Goal: Information Seeking & Learning: Learn about a topic

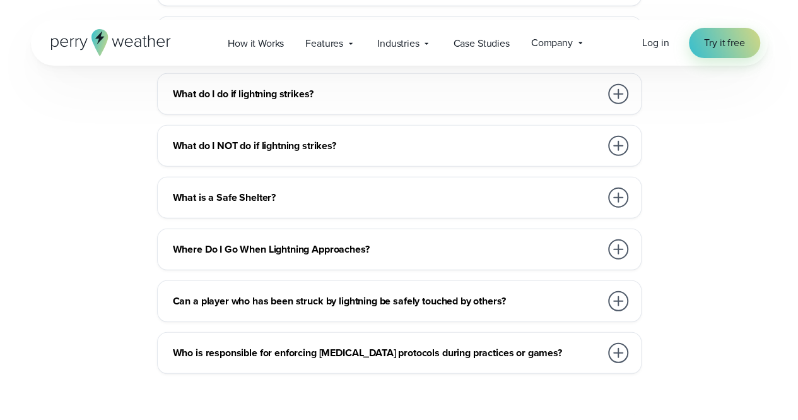
scroll to position [4059, 0]
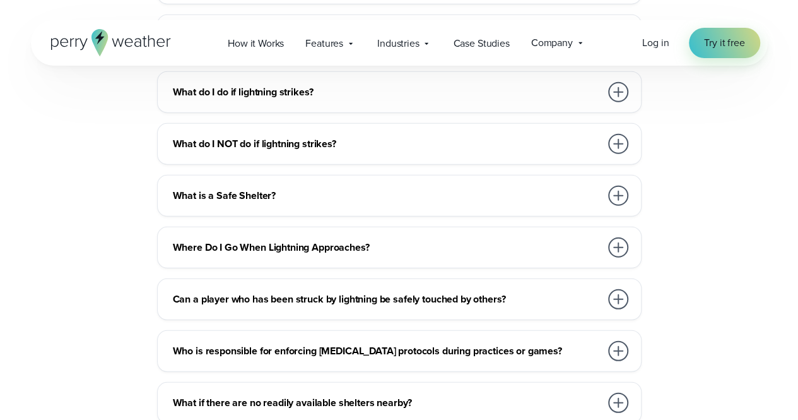
click at [215, 255] on h3 "Where Do I Go When Lightning Approaches?" at bounding box center [387, 247] width 428 height 15
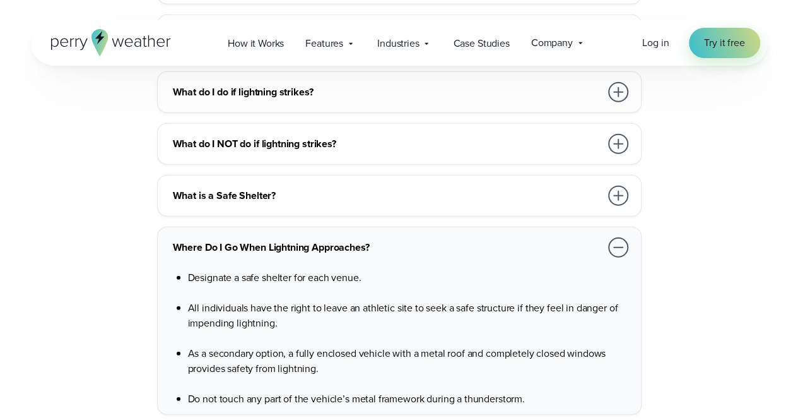
click at [215, 255] on h3 "Where Do I Go When Lightning Approaches?" at bounding box center [387, 247] width 428 height 15
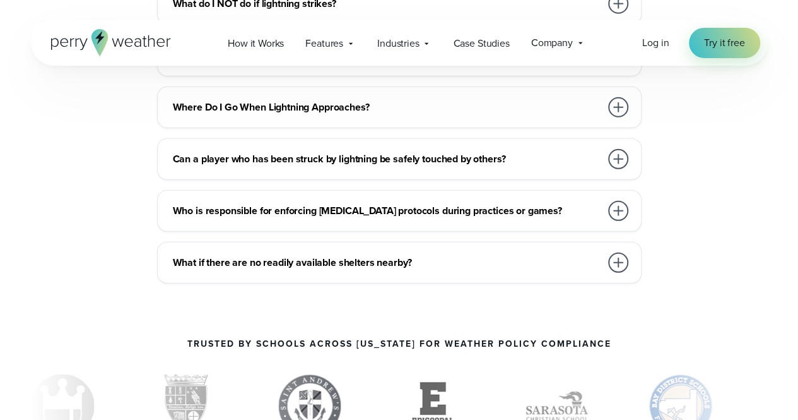
scroll to position [4199, 0]
click at [218, 224] on div "Who is responsible for enforcing [MEDICAL_DATA] protocols during practices or g…" at bounding box center [402, 211] width 458 height 25
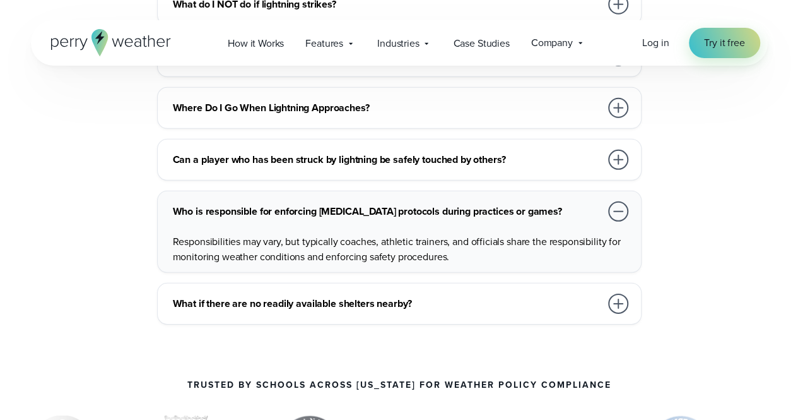
click at [218, 224] on div "Who is responsible for enforcing [MEDICAL_DATA] protocols during practices or g…" at bounding box center [402, 211] width 458 height 25
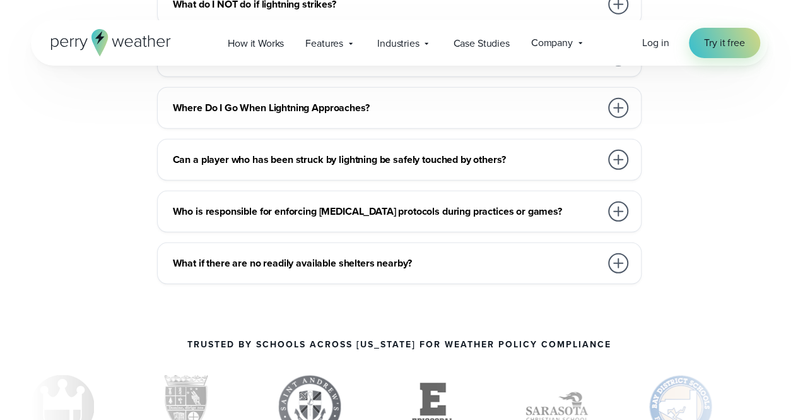
click at [218, 219] on h3 "Who is responsible for enforcing [MEDICAL_DATA] protocols during practices or g…" at bounding box center [387, 211] width 428 height 15
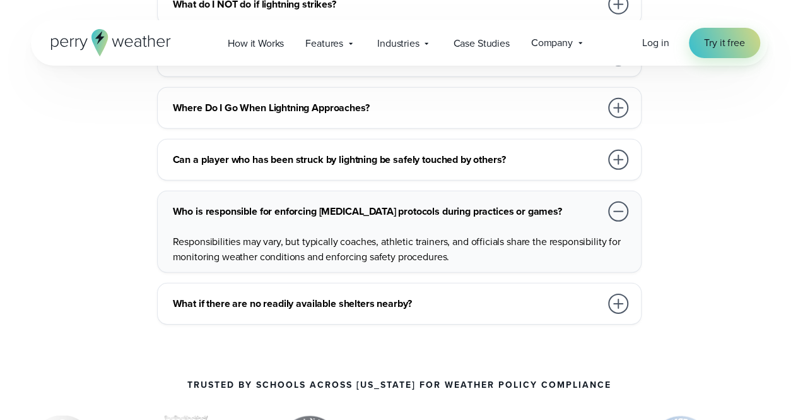
click at [207, 181] on div "Can a player who has been struck by lightning be safely touched by others? Yes.…" at bounding box center [399, 160] width 485 height 42
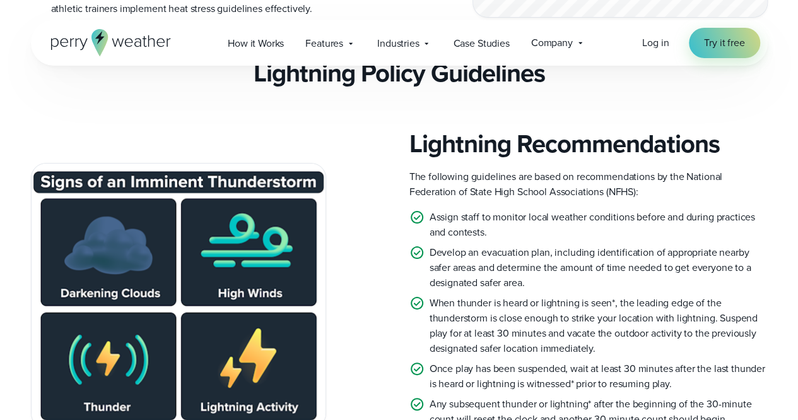
scroll to position [2380, 0]
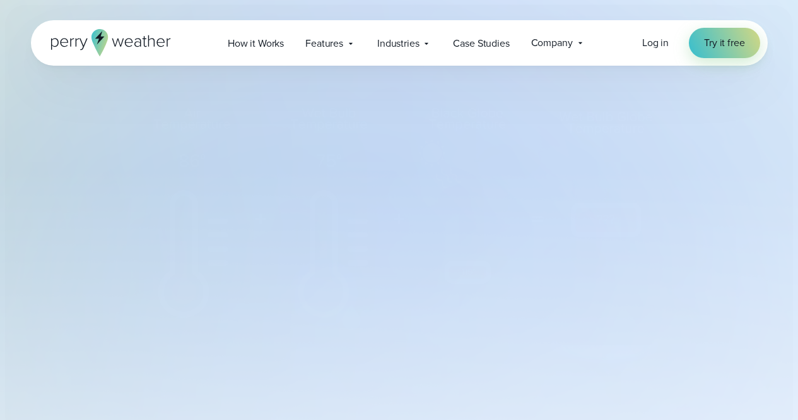
select select "***"
type input "*******"
